Goal: Task Accomplishment & Management: Use online tool/utility

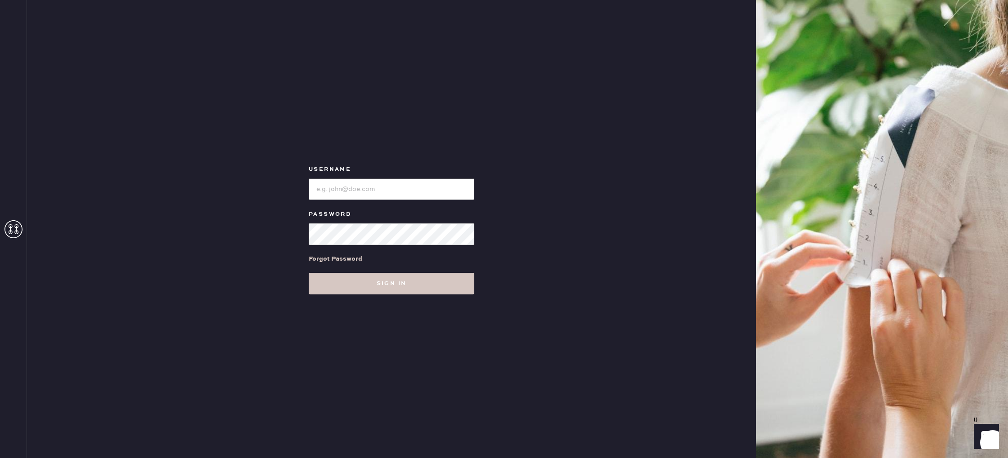
drag, startPoint x: 363, startPoint y: 184, endPoint x: 345, endPoint y: 185, distance: 17.6
click at [363, 185] on input "loginName" at bounding box center [392, 190] width 166 height 22
type input "reformationstudiocity"
click at [433, 288] on button "Sign in" at bounding box center [392, 284] width 166 height 22
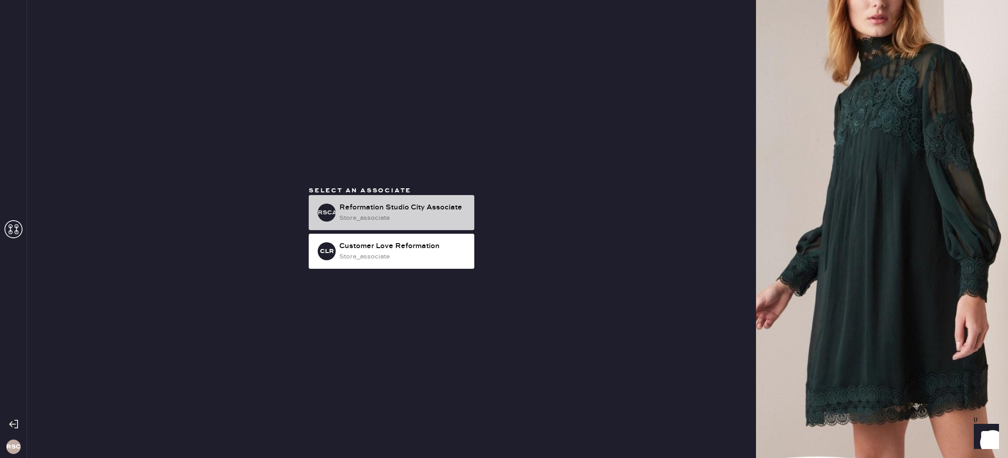
click at [450, 211] on div "Reformation Studio City Associate" at bounding box center [403, 207] width 128 height 11
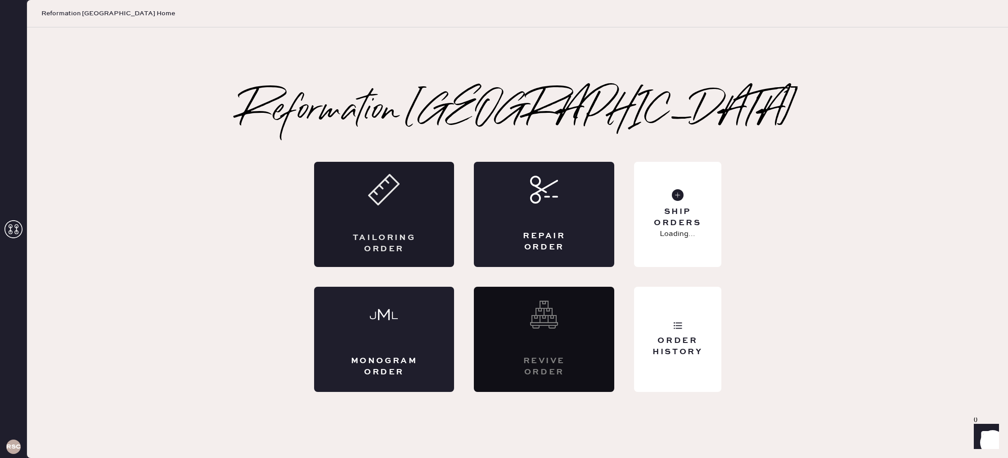
click at [416, 224] on div "Tailoring Order" at bounding box center [384, 214] width 140 height 105
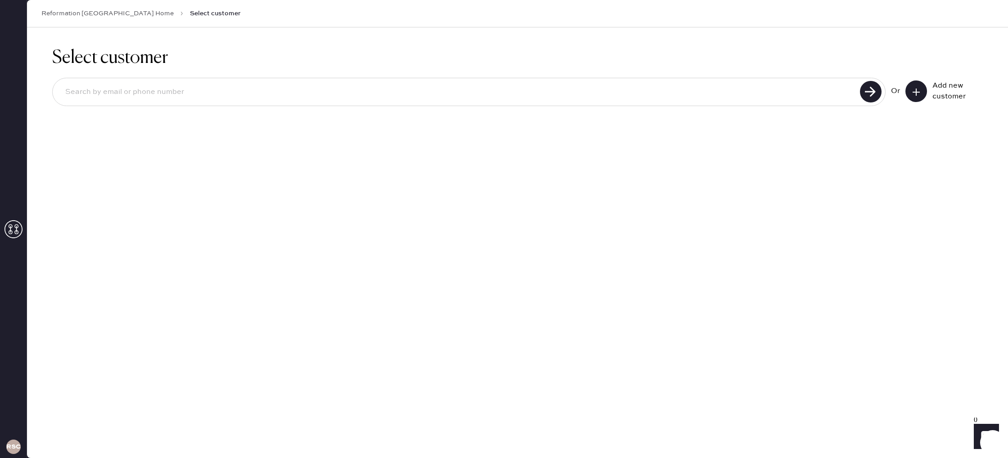
click at [637, 102] on input at bounding box center [457, 92] width 799 height 21
type input "8182749547"
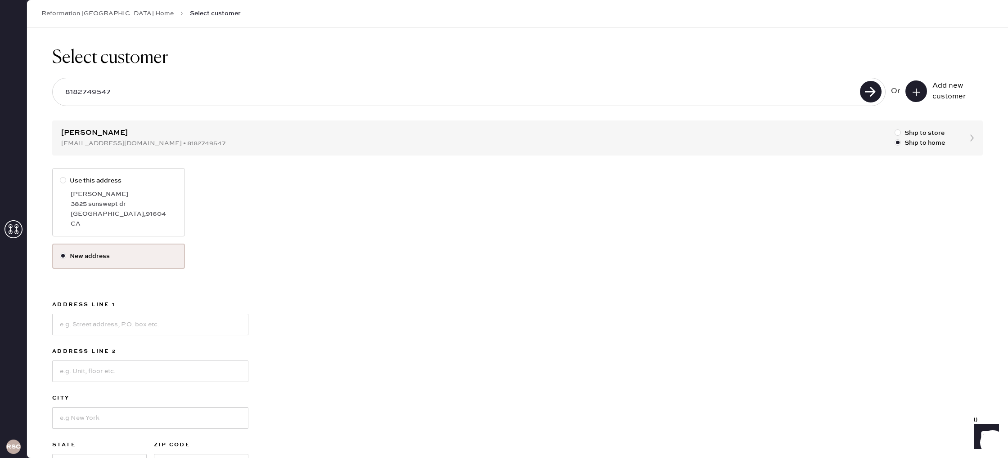
click at [61, 182] on div at bounding box center [63, 180] width 6 height 6
click at [60, 176] on input "Use this address" at bounding box center [60, 176] width 0 height 0
radio input "true"
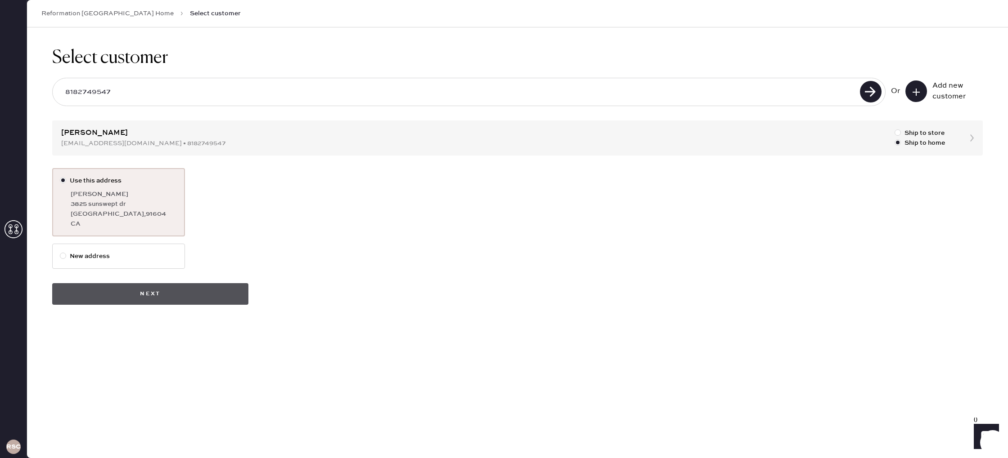
click at [189, 288] on button "Next" at bounding box center [150, 294] width 196 height 22
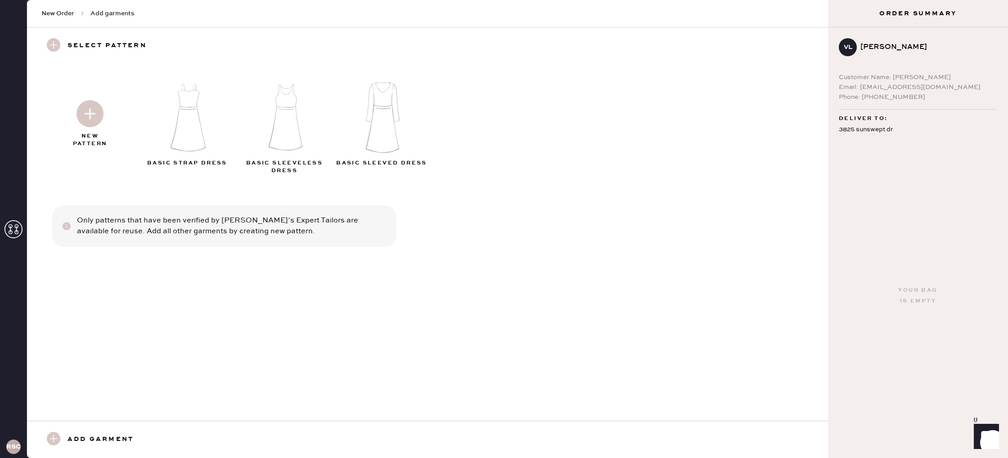
click at [377, 135] on img at bounding box center [382, 118] width 97 height 78
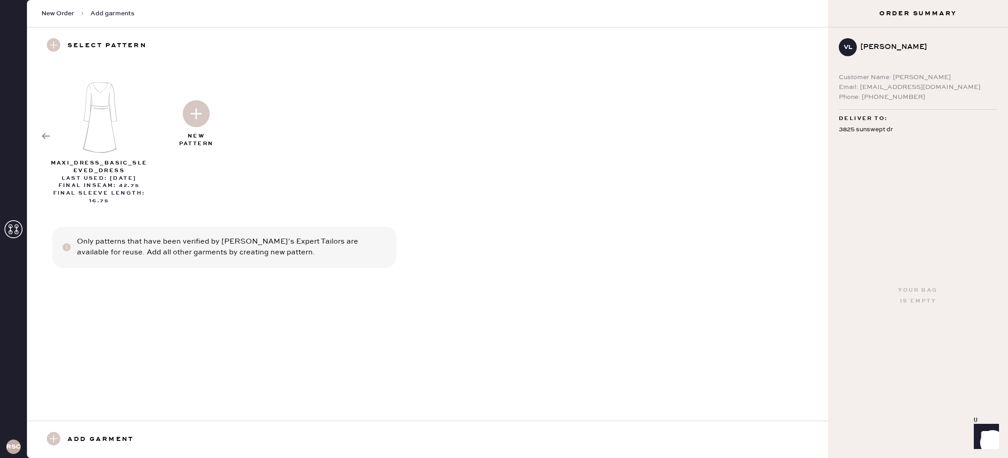
click at [51, 131] on div at bounding box center [98, 115] width 97 height 94
select select "8"
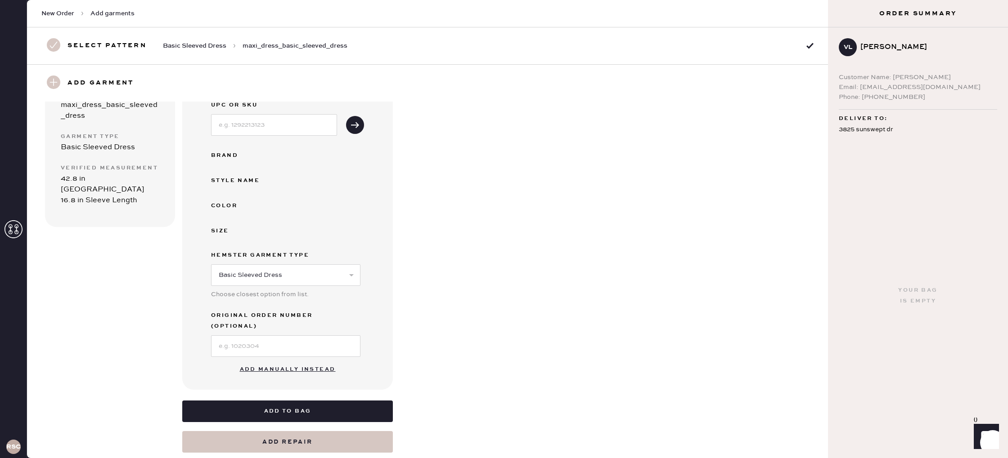
scroll to position [112, 0]
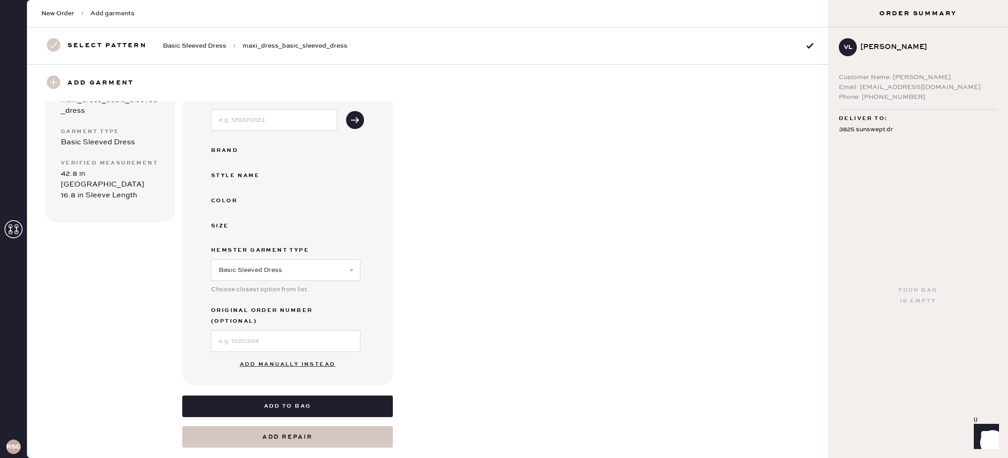
click at [307, 356] on button "Add manually instead" at bounding box center [287, 365] width 107 height 18
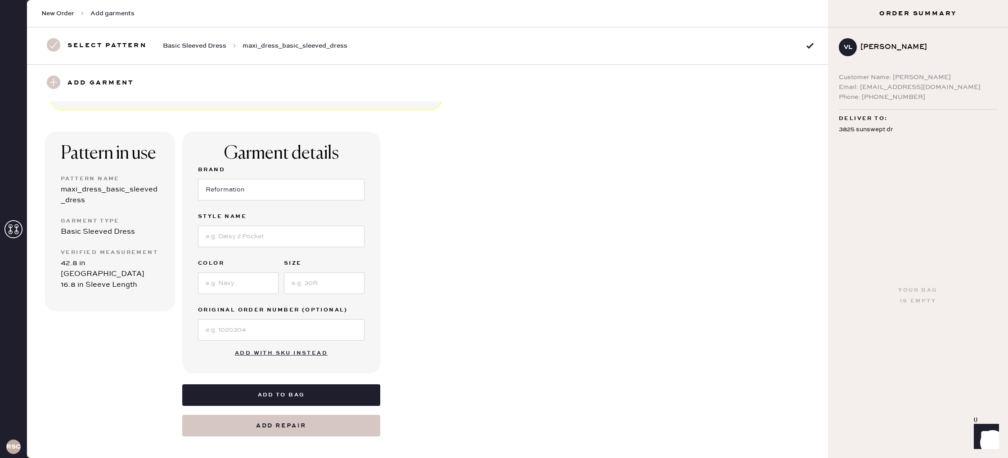
scroll to position [0, 0]
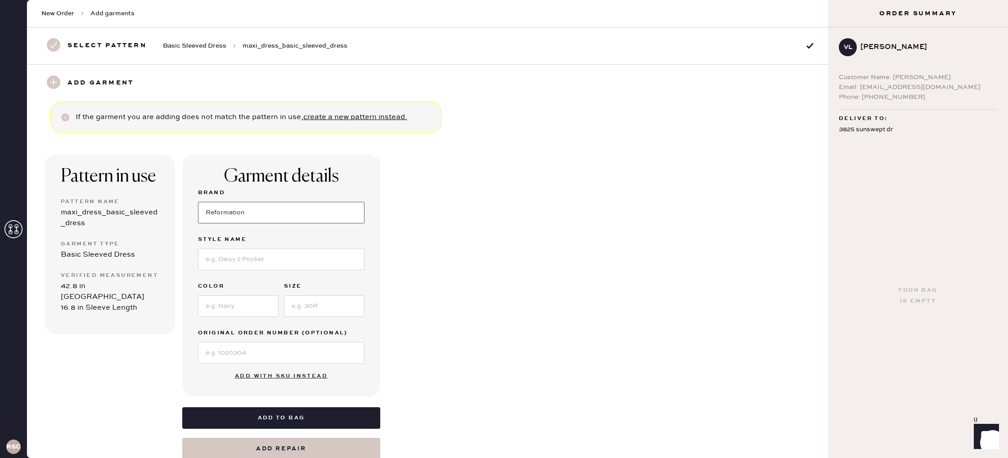
click at [287, 205] on input "Reformation" at bounding box center [281, 213] width 166 height 22
click at [269, 264] on input at bounding box center [281, 260] width 166 height 22
type input "Delia Dress"
type input "Ditty"
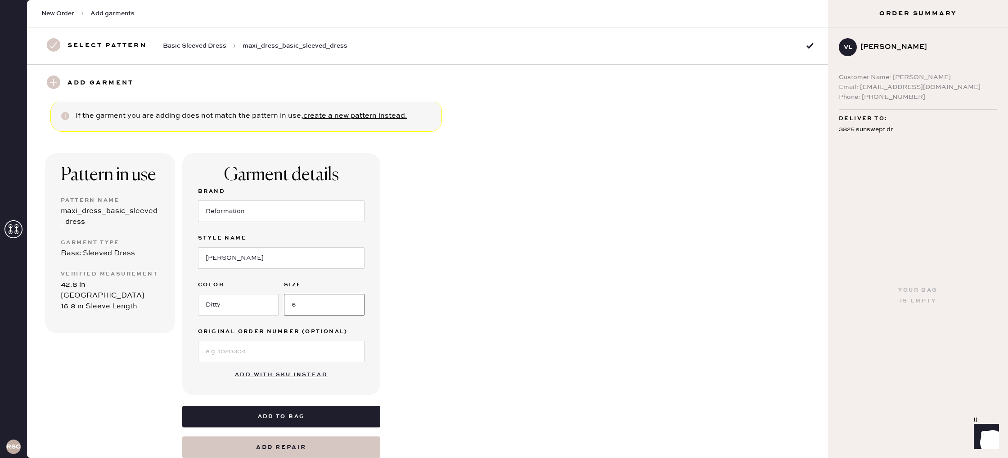
type input "6"
click at [79, 43] on h3 "Select pattern" at bounding box center [106, 45] width 79 height 15
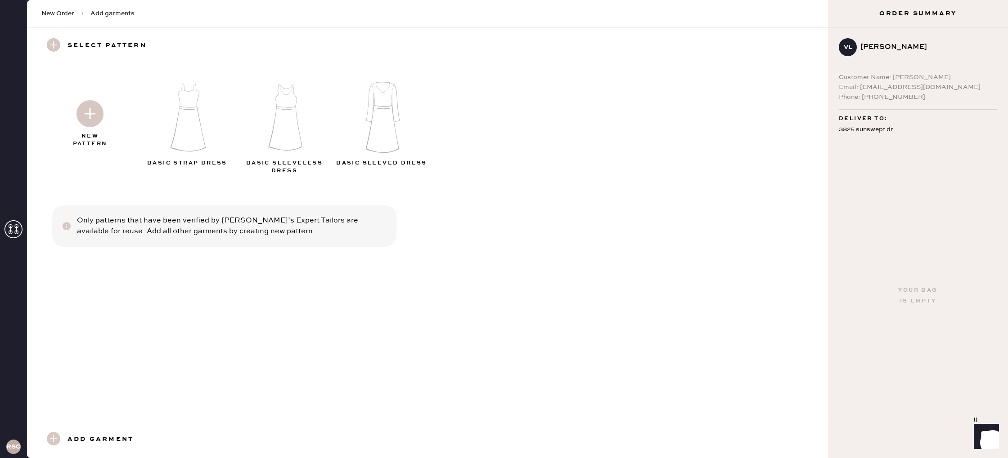
click at [67, 14] on span "New Order" at bounding box center [57, 13] width 33 height 9
click at [878, 110] on div "Deliver to: 3825 sunswept dr studio city , CA 91604" at bounding box center [918, 127] width 158 height 37
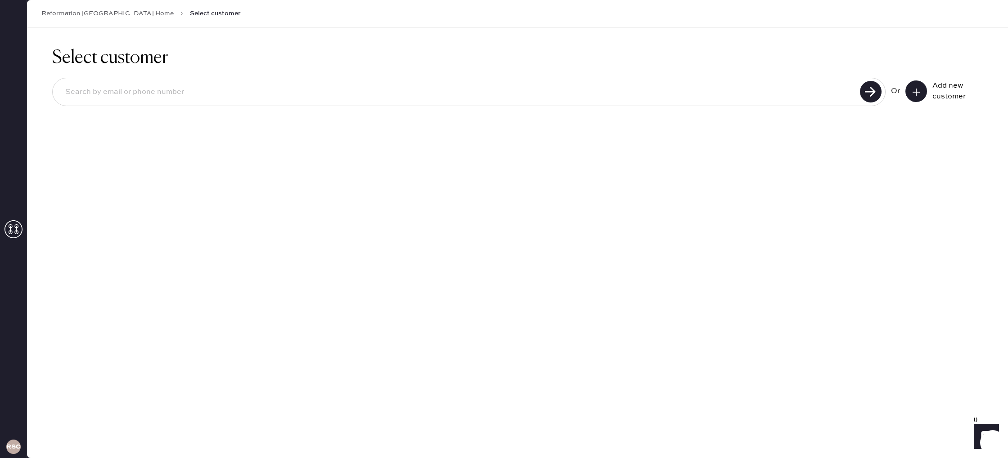
click at [280, 96] on input at bounding box center [457, 92] width 799 height 21
type input "8182749547"
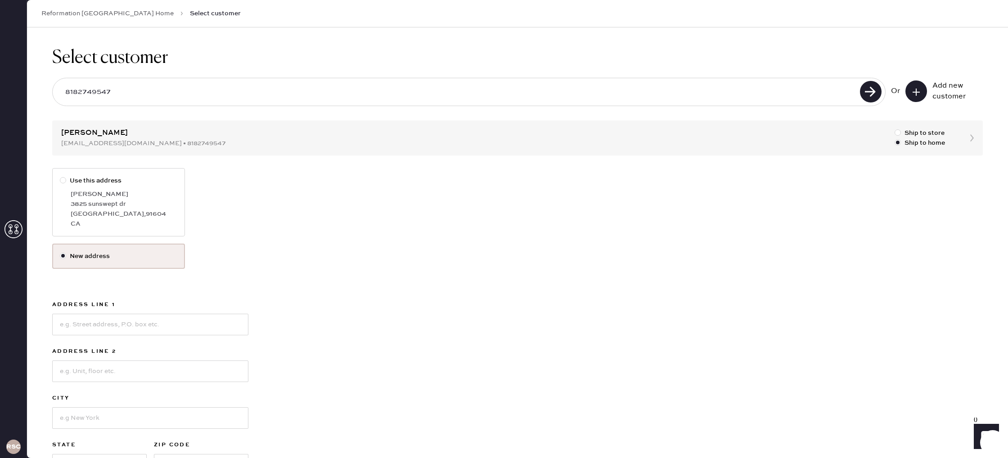
click at [144, 196] on div "Veronica Lozada" at bounding box center [124, 194] width 107 height 10
click at [60, 176] on input "Use this address" at bounding box center [60, 176] width 0 height 0
radio input "true"
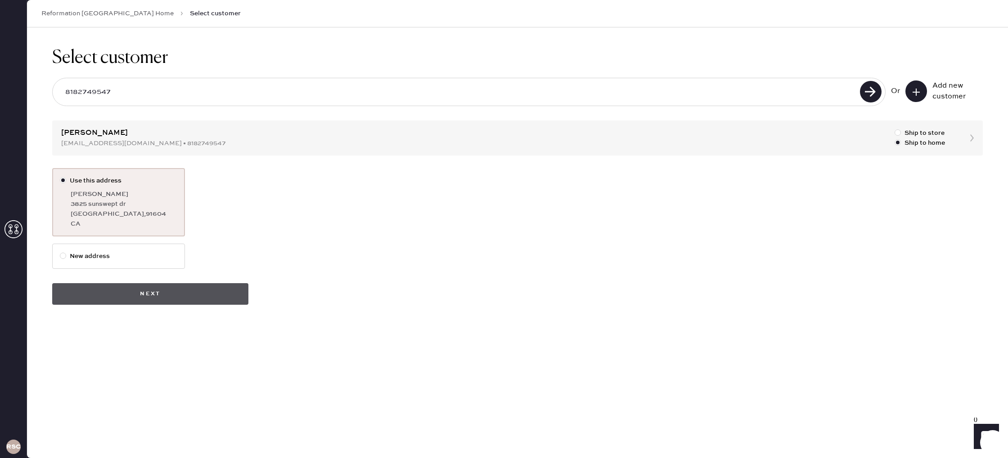
click at [143, 292] on button "Next" at bounding box center [150, 294] width 196 height 22
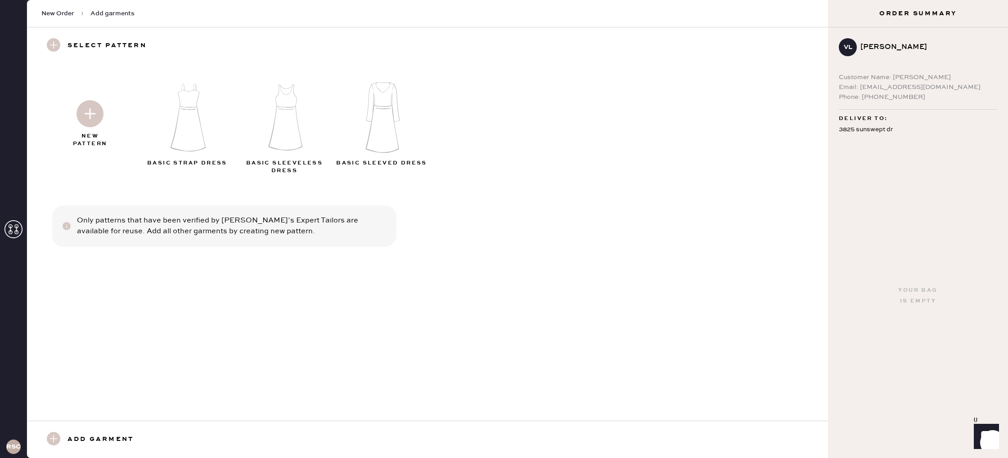
click at [61, 106] on div at bounding box center [89, 112] width 97 height 45
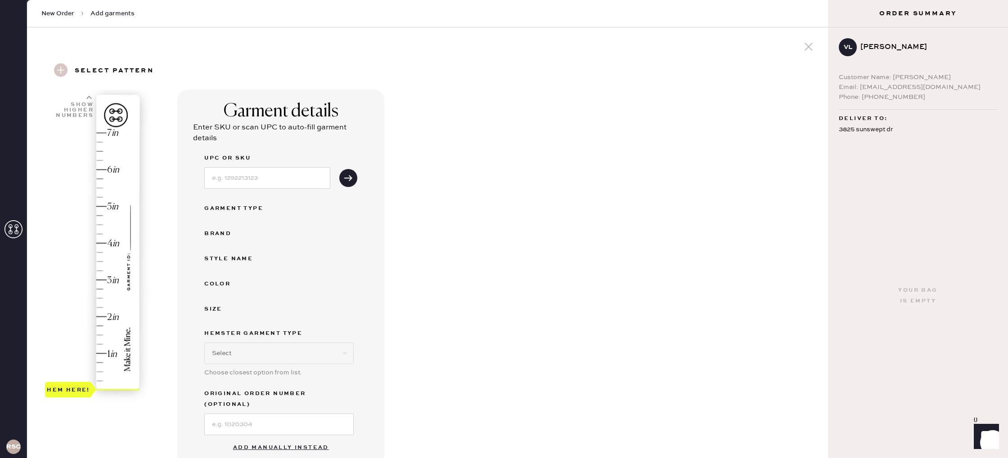
click at [84, 116] on div "Show higher numbers" at bounding box center [74, 110] width 39 height 16
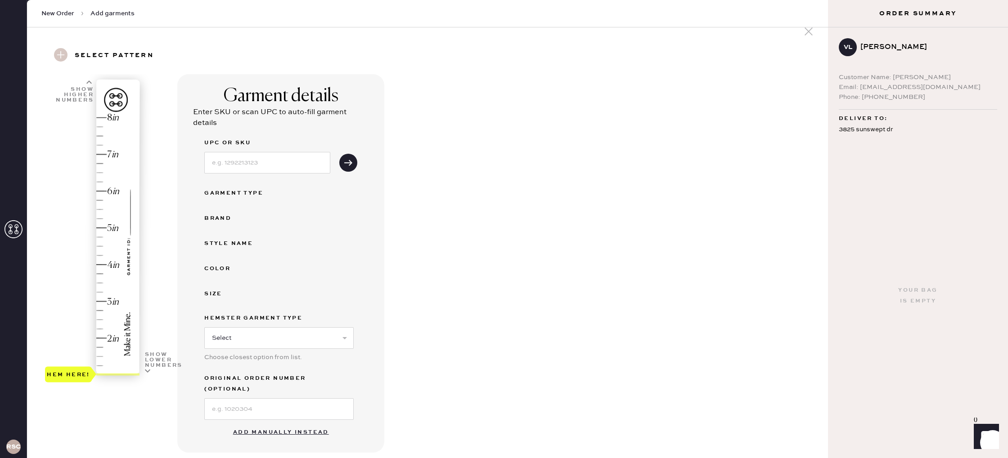
click at [320, 424] on button "Add manually instead" at bounding box center [281, 433] width 107 height 18
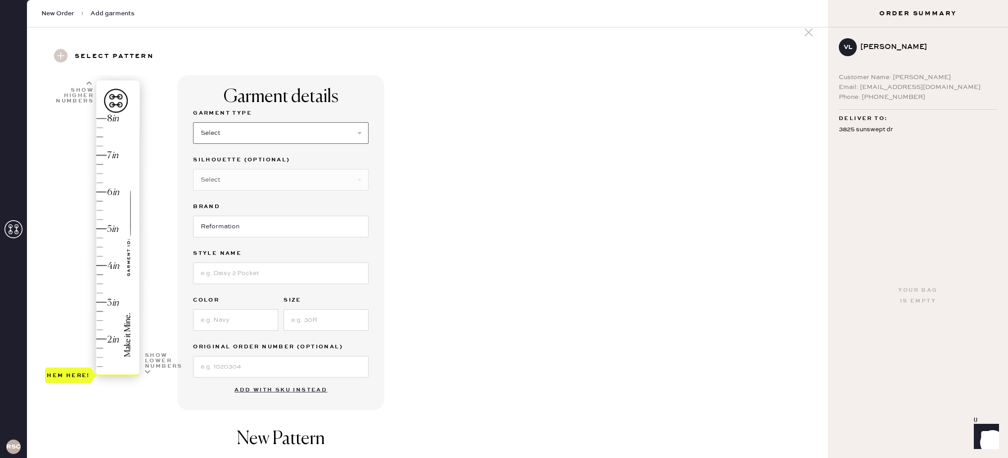
click at [270, 133] on select "Select Basic Skirt Jeans Leggings Pants Shorts Basic Sleeved Dress Basic Sleeve…" at bounding box center [280, 133] width 175 height 22
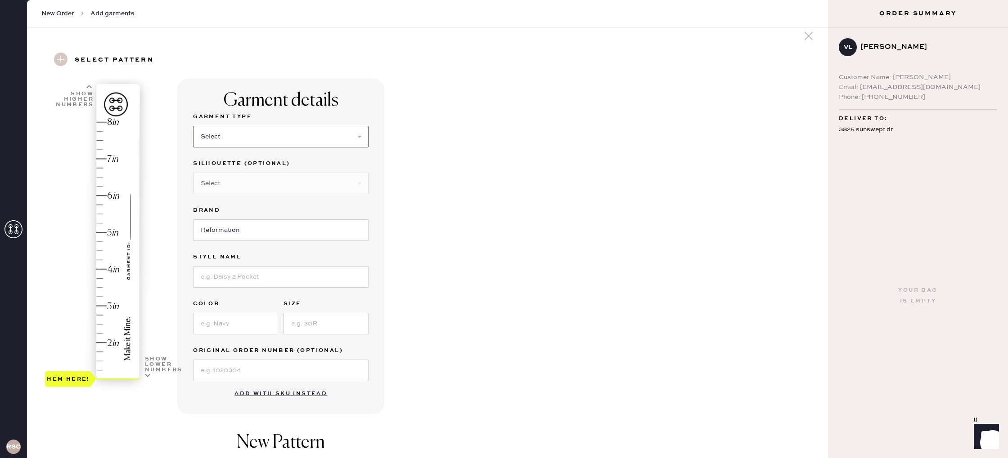
select select "8"
click at [281, 187] on select "Select Maxi Dress Midi Dress Mini Dress Other" at bounding box center [280, 184] width 175 height 22
select select "26"
click at [276, 233] on input "Reformation" at bounding box center [280, 231] width 175 height 22
click at [274, 282] on input at bounding box center [280, 277] width 175 height 22
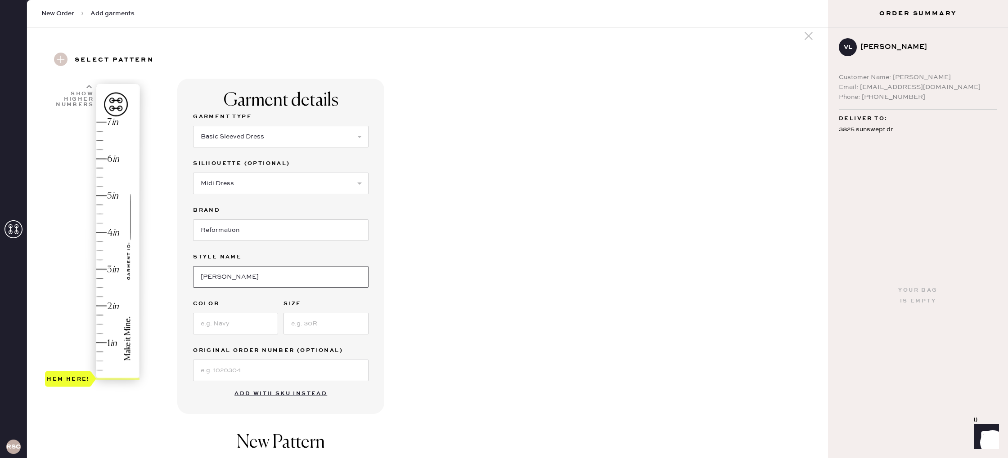
type input "Delia"
type input "Ditty"
type input "6"
click at [257, 381] on input at bounding box center [280, 371] width 175 height 22
type input "3.75"
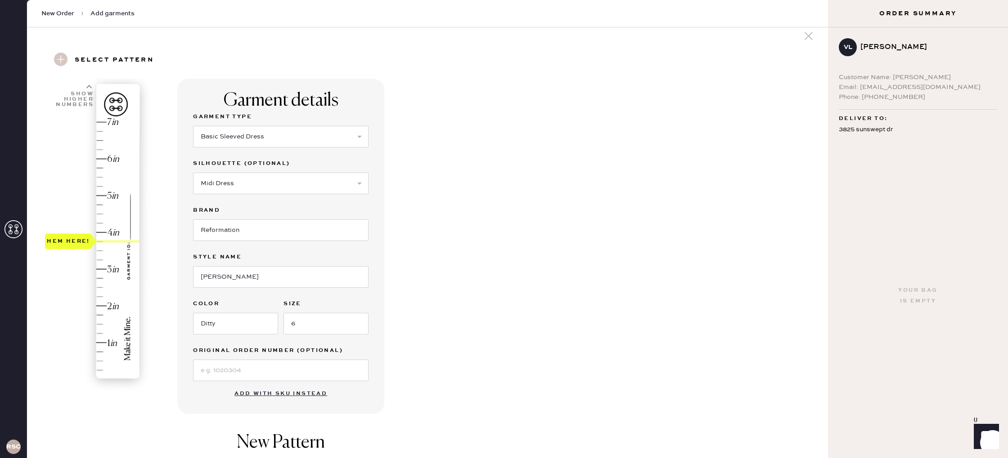
drag, startPoint x: 72, startPoint y: 381, endPoint x: 86, endPoint y: 250, distance: 131.7
click at [86, 250] on div "Hem here!" at bounding box center [93, 250] width 96 height 265
drag, startPoint x: 503, startPoint y: 301, endPoint x: 497, endPoint y: 308, distance: 8.6
click at [503, 301] on div "Garment details Garment Type Select Basic Skirt Jeans Leggings Pants Shorts Bas…" at bounding box center [498, 347] width 643 height 536
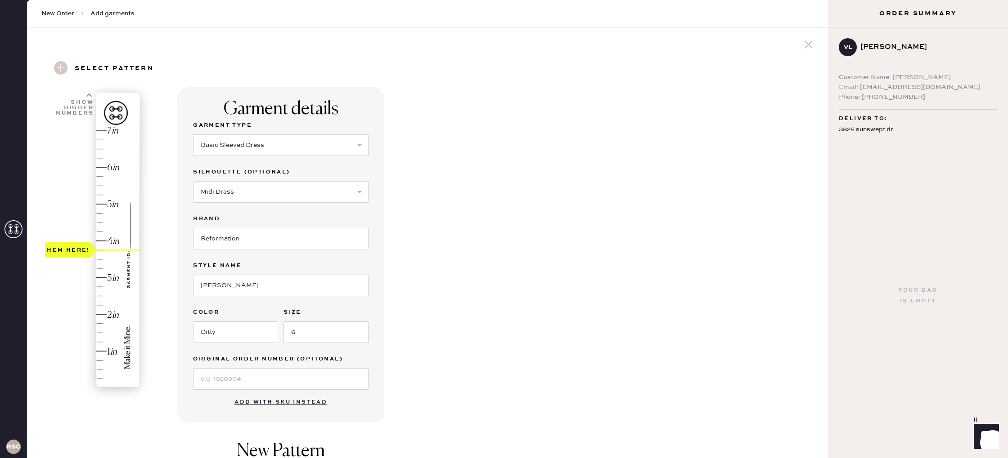
scroll to position [0, 0]
click at [341, 331] on input "6" at bounding box center [325, 335] width 85 height 22
type input "8"
click at [469, 345] on div "Garment details Garment Type Select Basic Skirt Jeans Leggings Pants Shorts Bas…" at bounding box center [498, 358] width 643 height 536
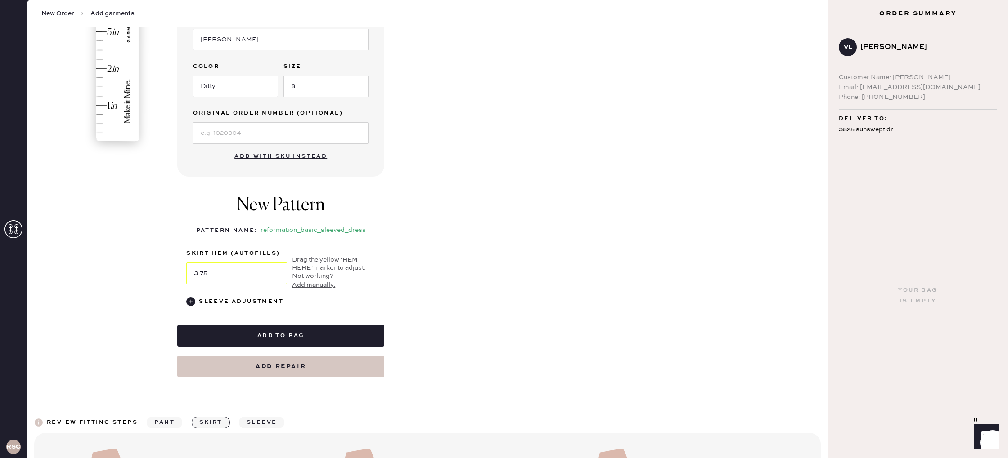
scroll to position [455, 0]
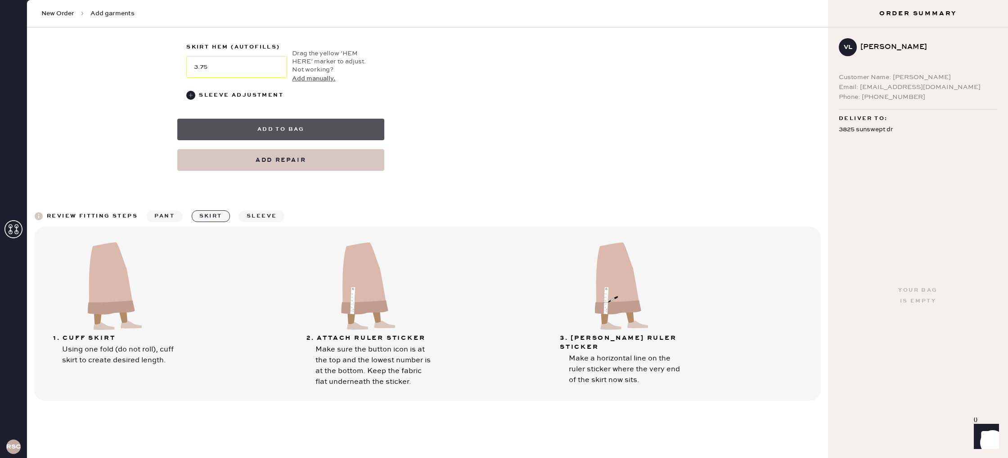
click at [332, 137] on button "Add to bag" at bounding box center [280, 130] width 207 height 22
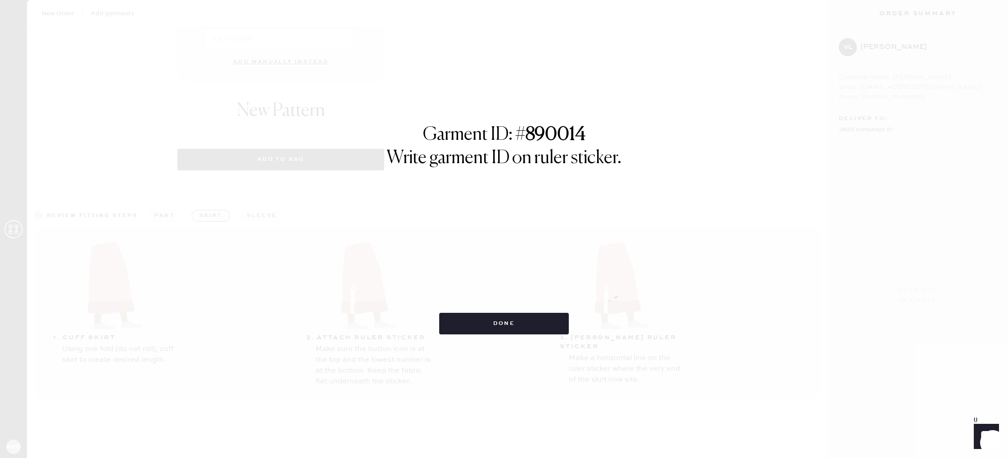
select select "8"
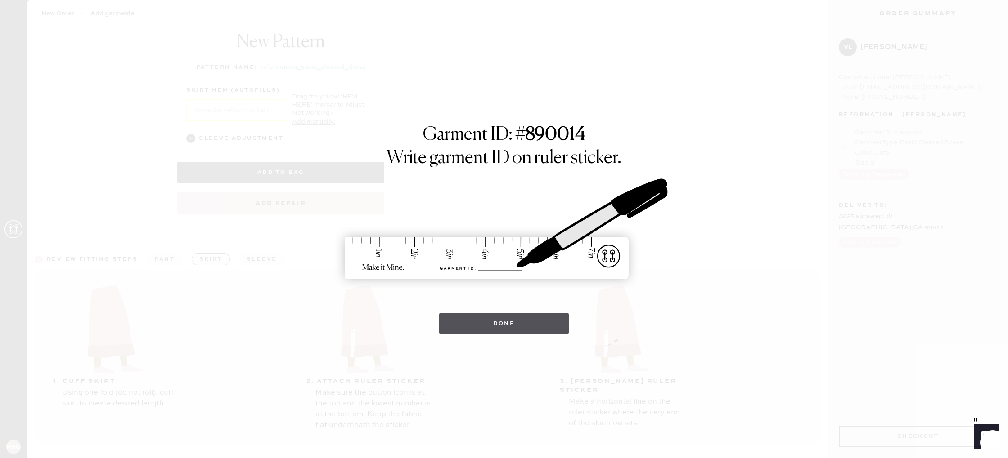
click at [510, 331] on button "Done" at bounding box center [504, 324] width 130 height 22
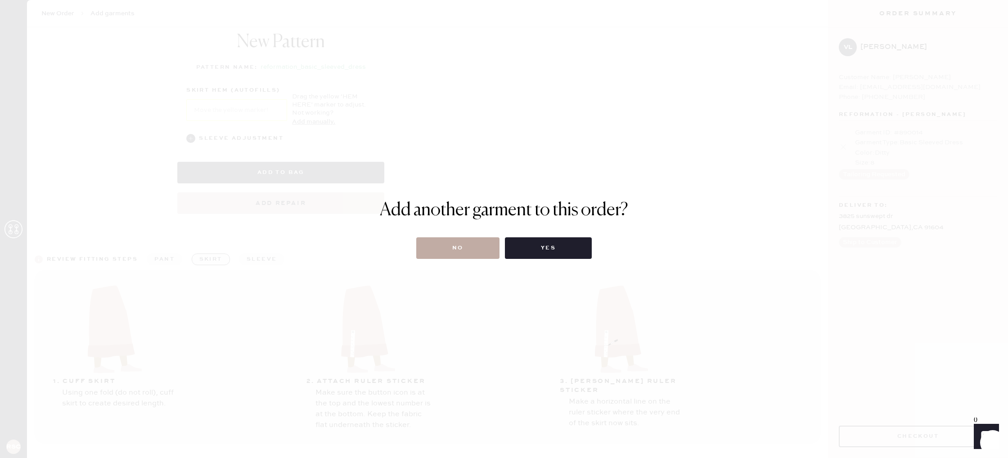
click at [483, 260] on div "Add another garment to this order? No Yes" at bounding box center [504, 229] width 1008 height 458
click at [479, 254] on button "No" at bounding box center [457, 249] width 83 height 22
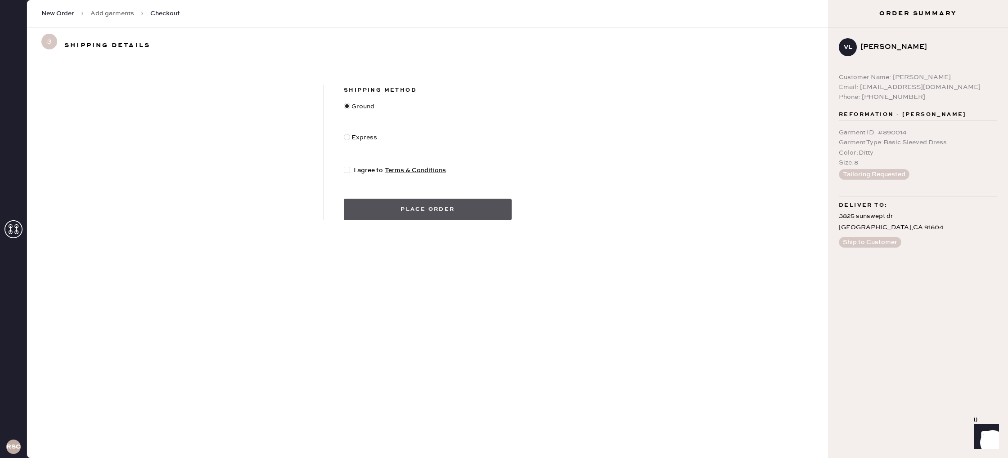
drag, startPoint x: 350, startPoint y: 169, endPoint x: 402, endPoint y: 202, distance: 61.8
click at [351, 169] on div at bounding box center [349, 171] width 10 height 10
click at [344, 166] on input "I agree to Terms & Conditions" at bounding box center [344, 166] width 0 height 0
checkbox input "true"
click at [444, 227] on div "Shipping Method Ground Express I agree to Terms & Conditions Place order" at bounding box center [427, 152] width 801 height 179
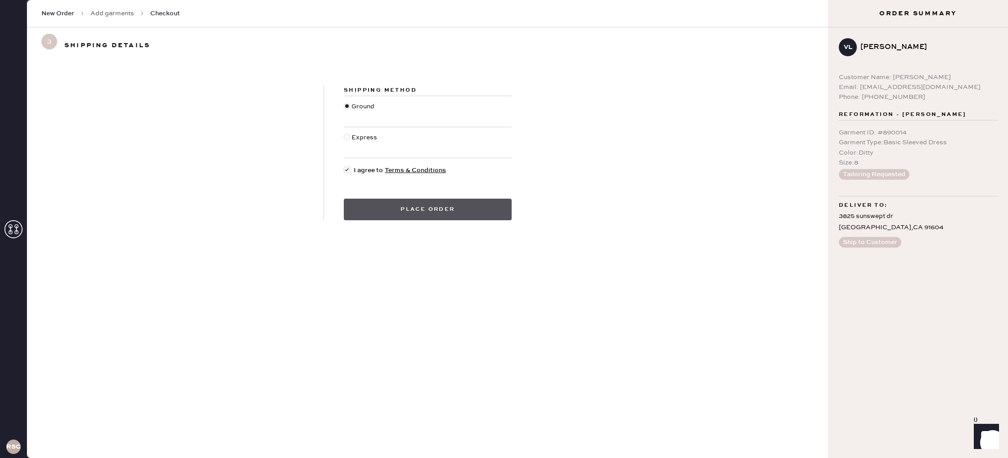
click at [442, 215] on button "Place order" at bounding box center [428, 210] width 168 height 22
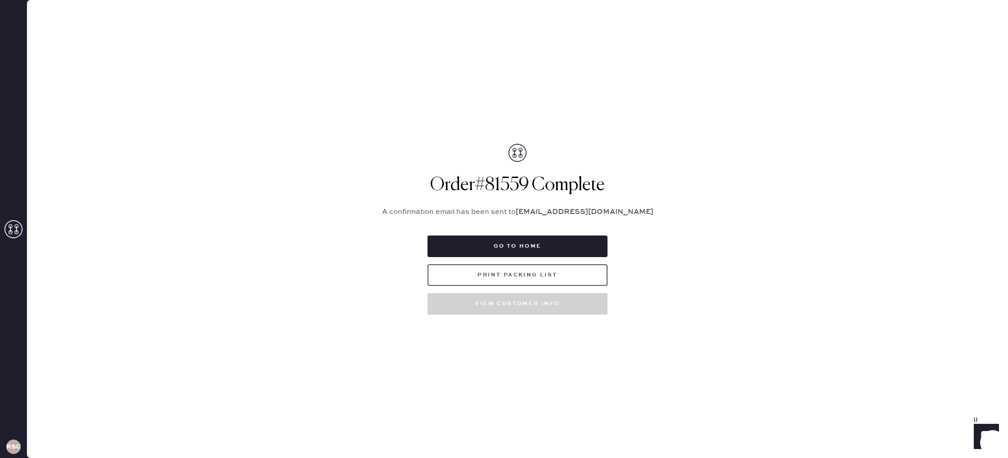
click at [556, 278] on button "Print Packing List" at bounding box center [517, 276] width 180 height 22
click at [552, 244] on button "Go to home" at bounding box center [517, 247] width 180 height 22
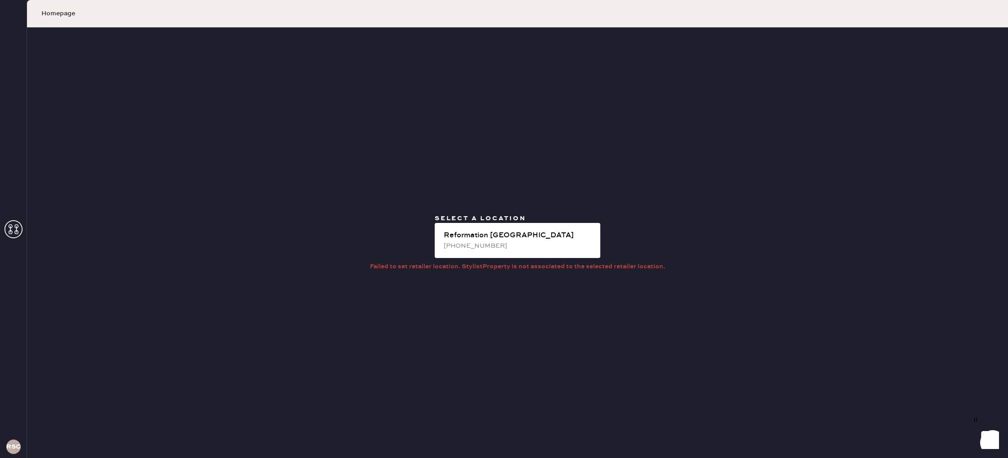
click at [48, 12] on span "Homepage" at bounding box center [58, 13] width 34 height 9
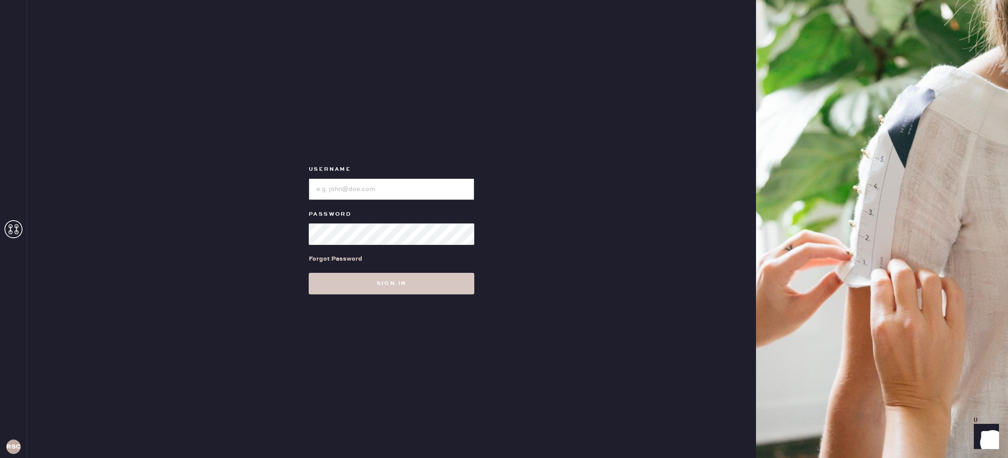
click at [370, 194] on input "loginName" at bounding box center [392, 190] width 166 height 22
type input "reformationstudiocity"
click at [403, 289] on button "Sign in" at bounding box center [392, 284] width 166 height 22
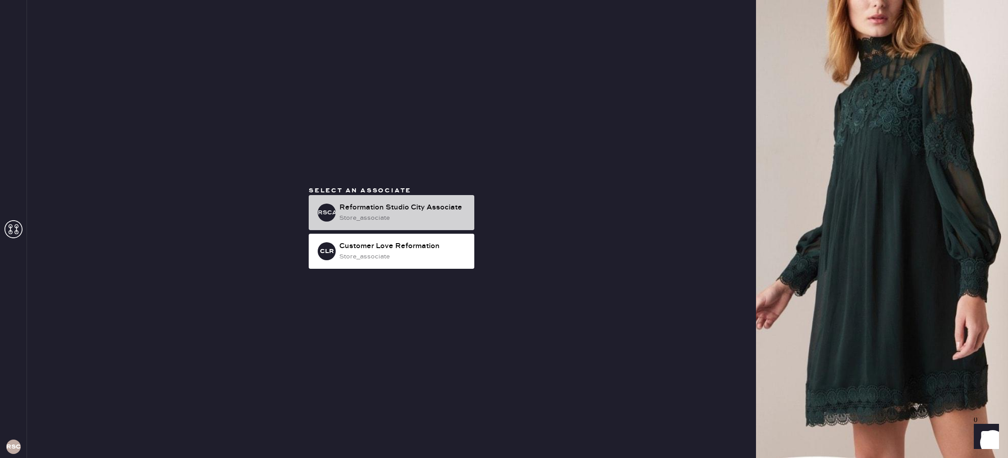
click at [431, 220] on div "store_associate" at bounding box center [403, 218] width 128 height 10
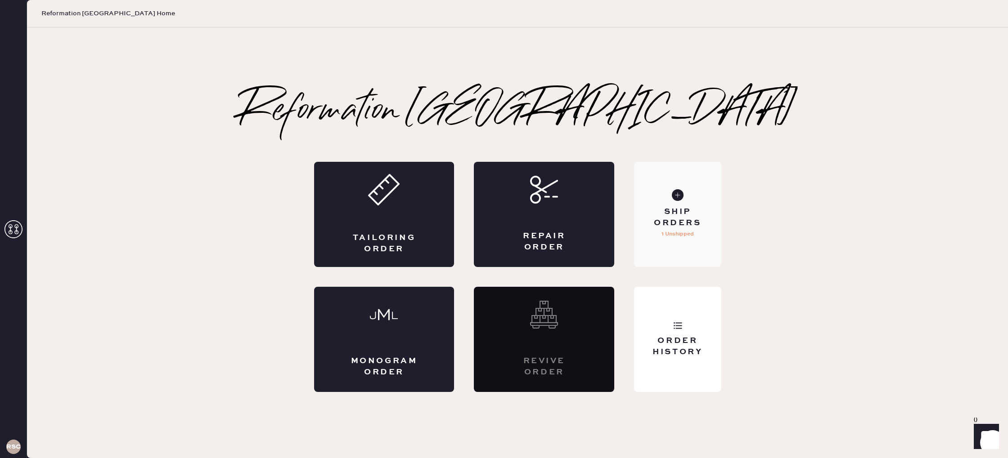
click at [657, 214] on div "Ship Orders" at bounding box center [677, 218] width 72 height 22
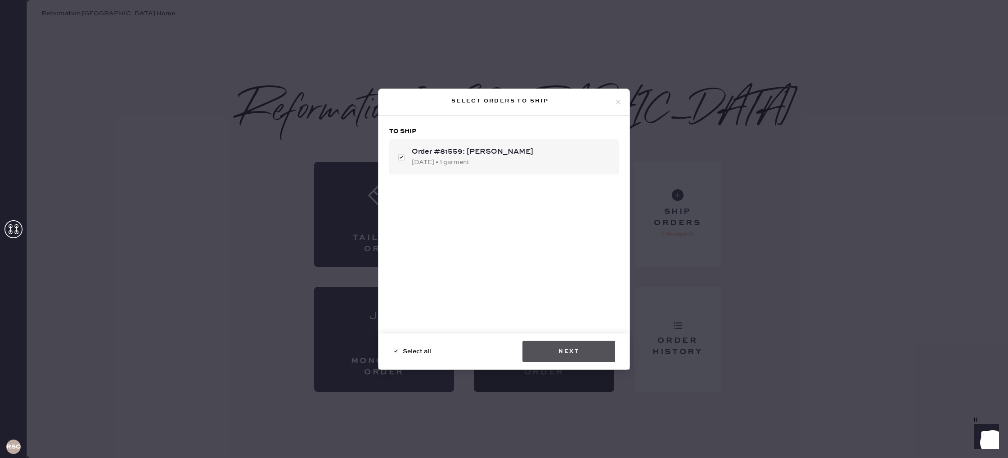
click at [584, 352] on button "Next" at bounding box center [568, 352] width 93 height 22
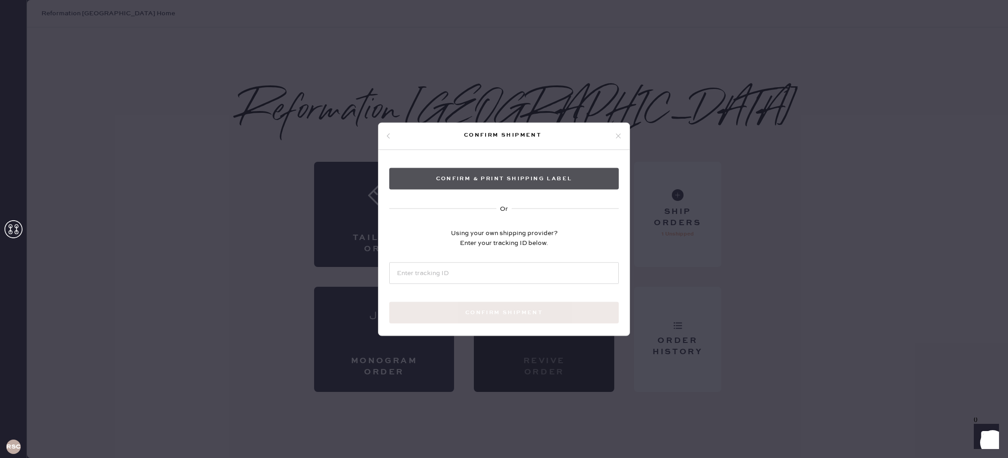
click at [500, 175] on button "Confirm & Print shipping label" at bounding box center [503, 179] width 229 height 22
